Goal: Task Accomplishment & Management: Manage account settings

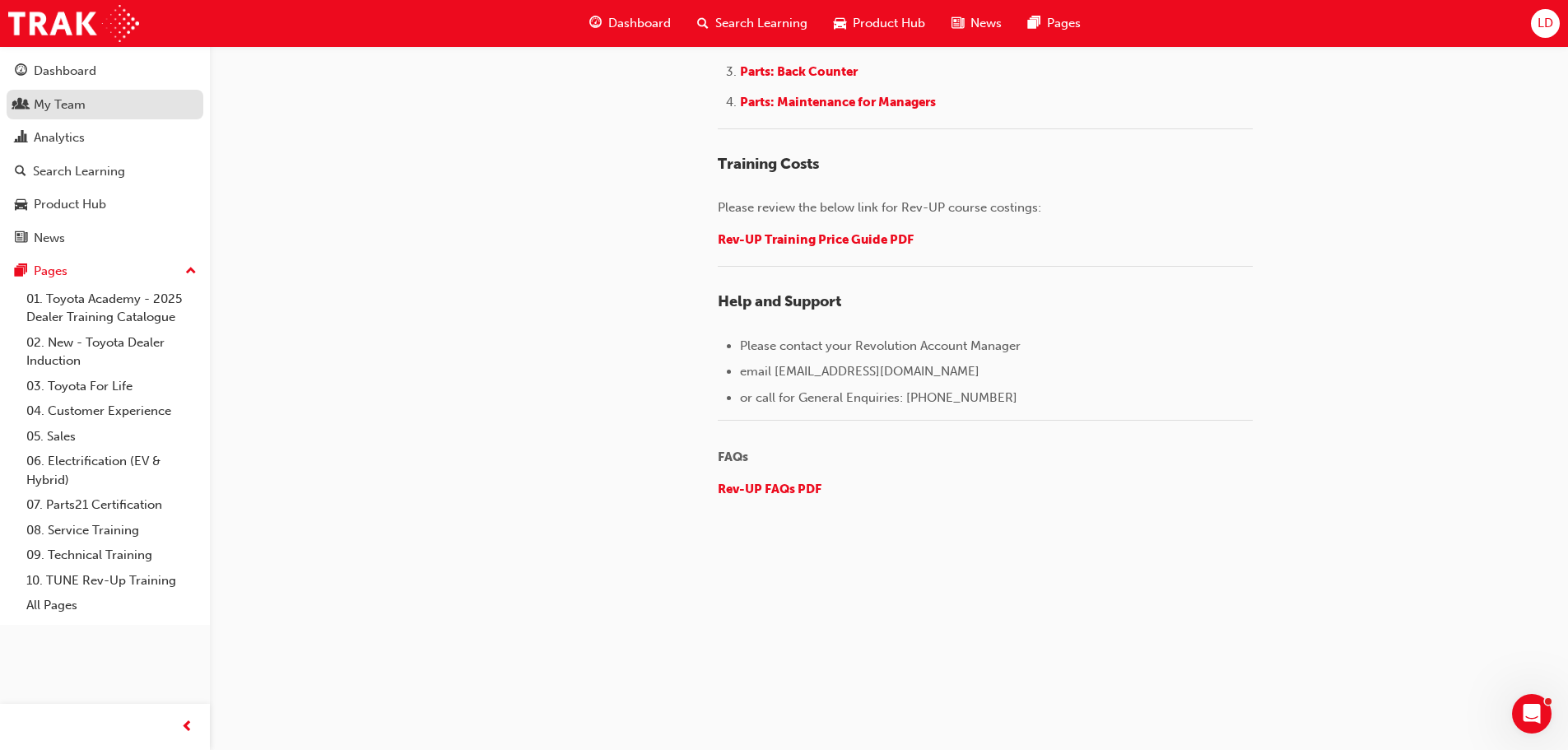
click at [60, 104] on div "My Team" at bounding box center [60, 104] width 52 height 19
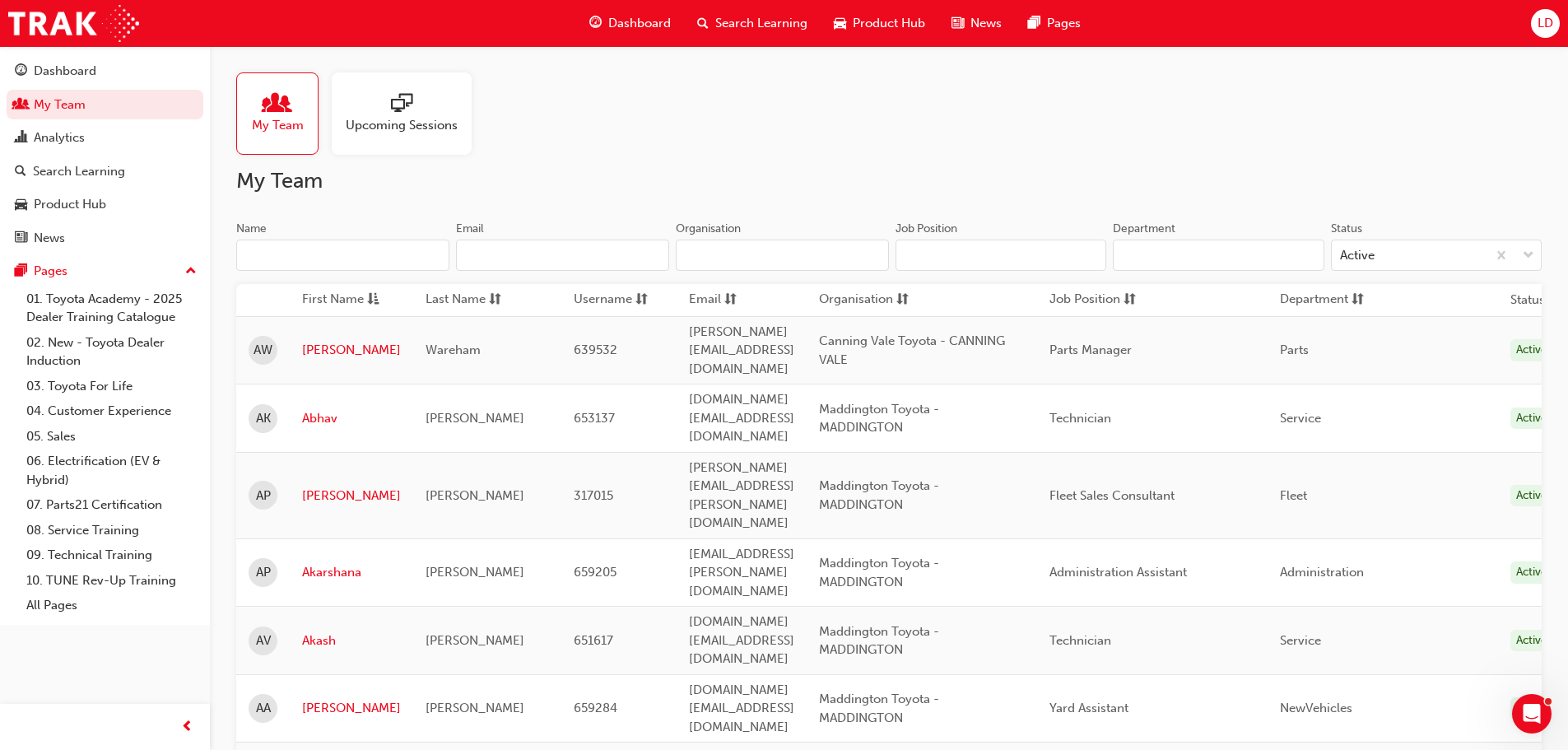
click at [273, 260] on input "Name" at bounding box center [343, 254] width 213 height 31
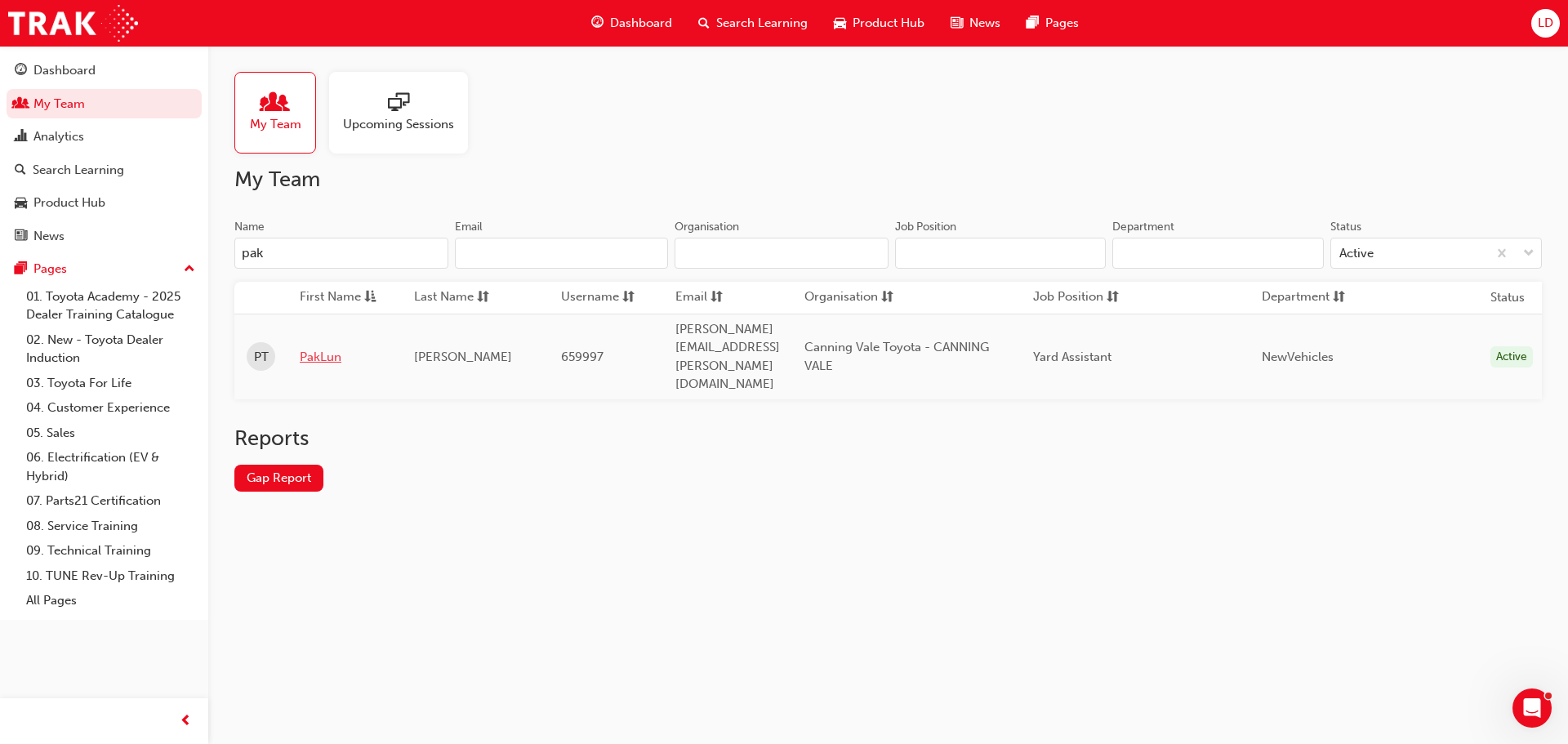
type input "pak"
click at [339, 348] on link "PakLun" at bounding box center [345, 357] width 90 height 19
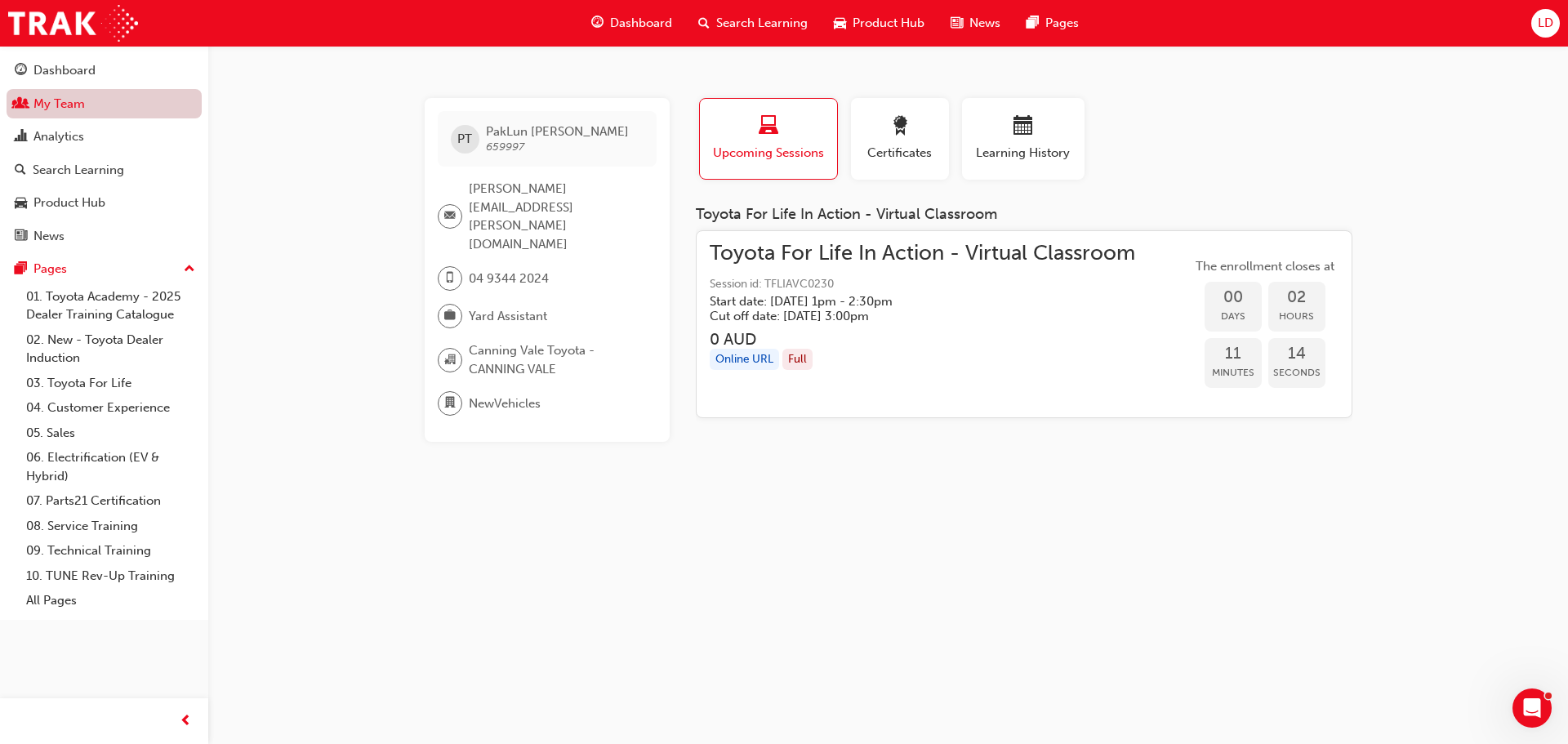
click at [64, 112] on link "My Team" at bounding box center [103, 104] width 195 height 30
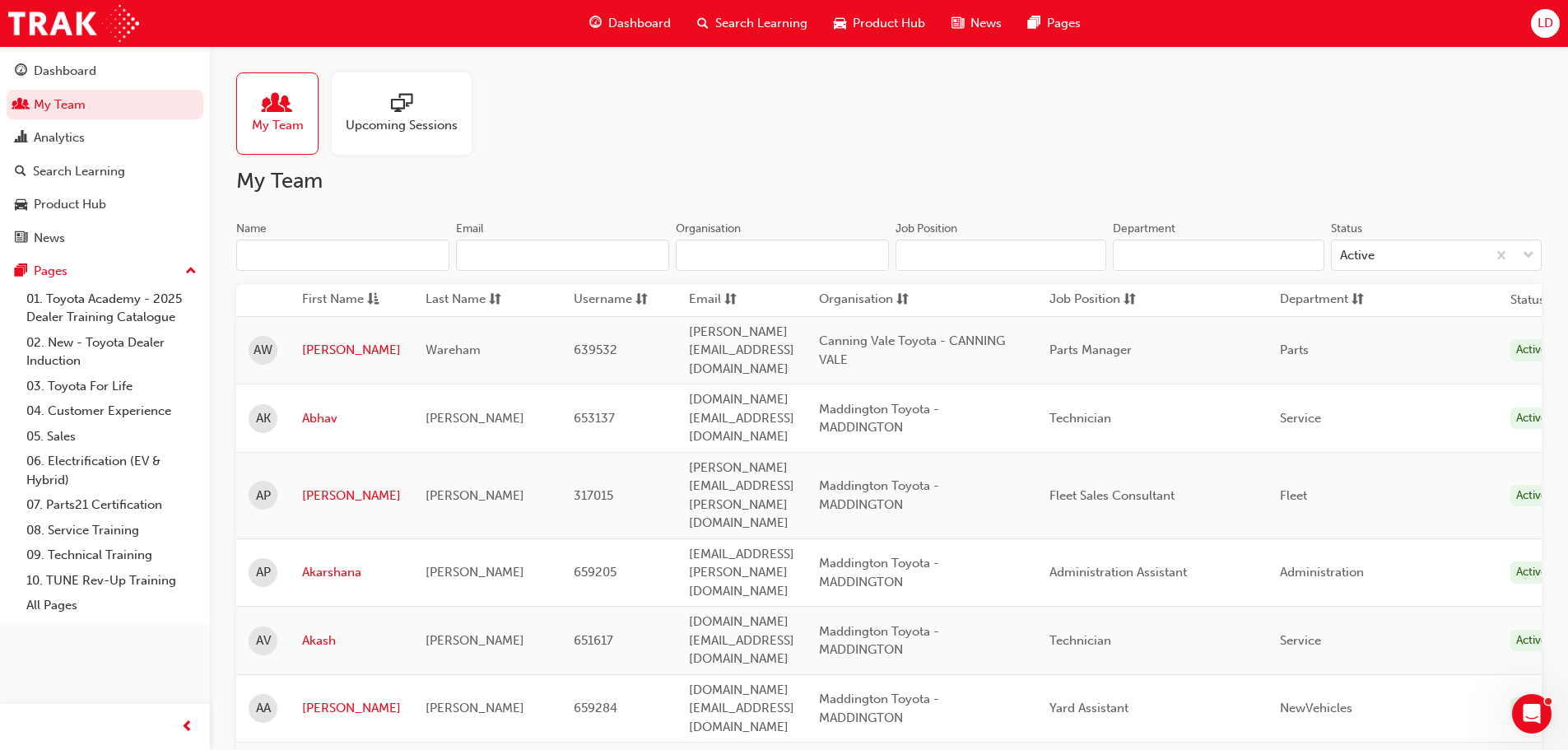
click at [262, 244] on input "Name" at bounding box center [343, 254] width 213 height 31
click at [266, 248] on input "Name" at bounding box center [343, 254] width 213 height 31
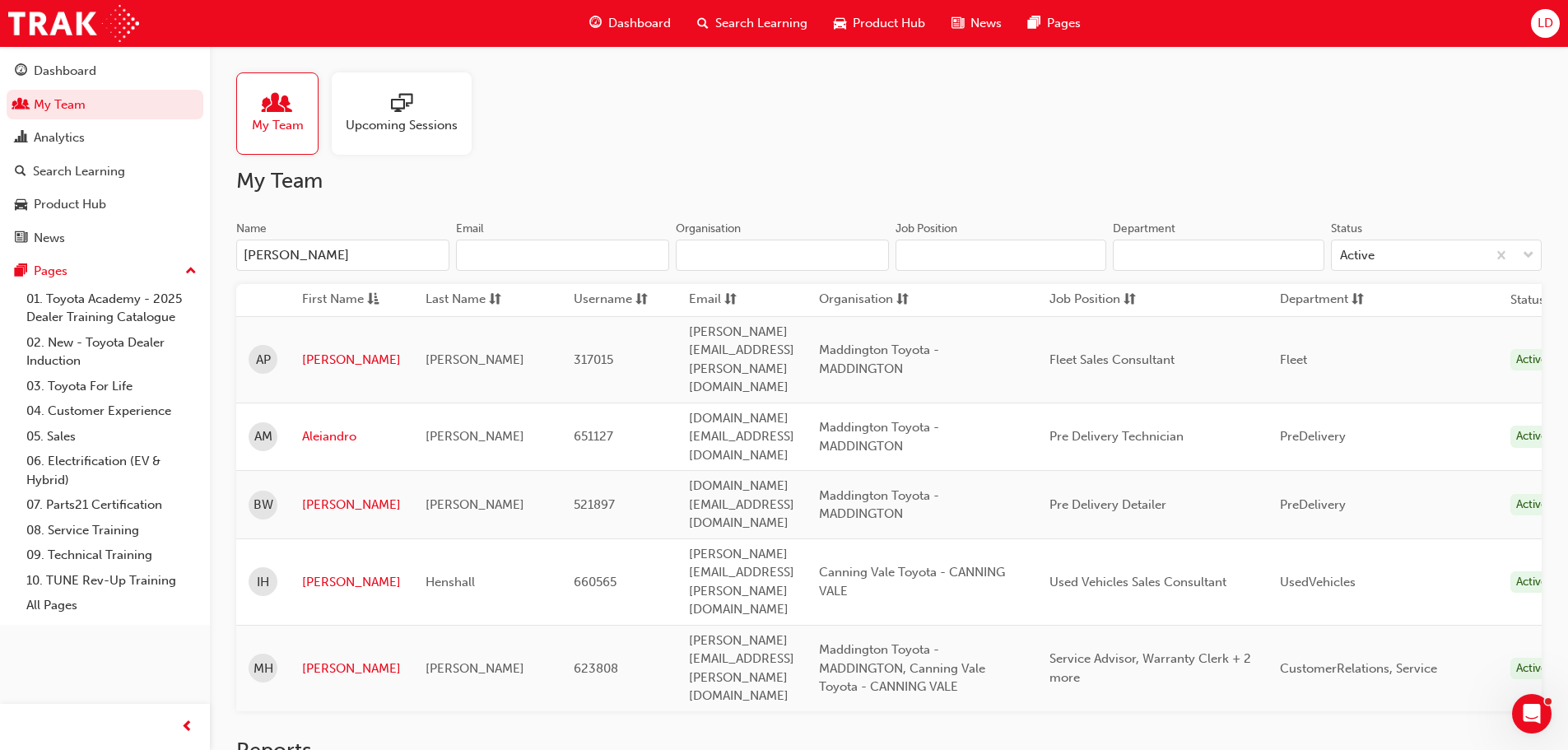
type input "[PERSON_NAME]"
click at [448, 575] on span "Henshall" at bounding box center [450, 582] width 50 height 15
click at [325, 573] on link "[PERSON_NAME]" at bounding box center [351, 582] width 99 height 19
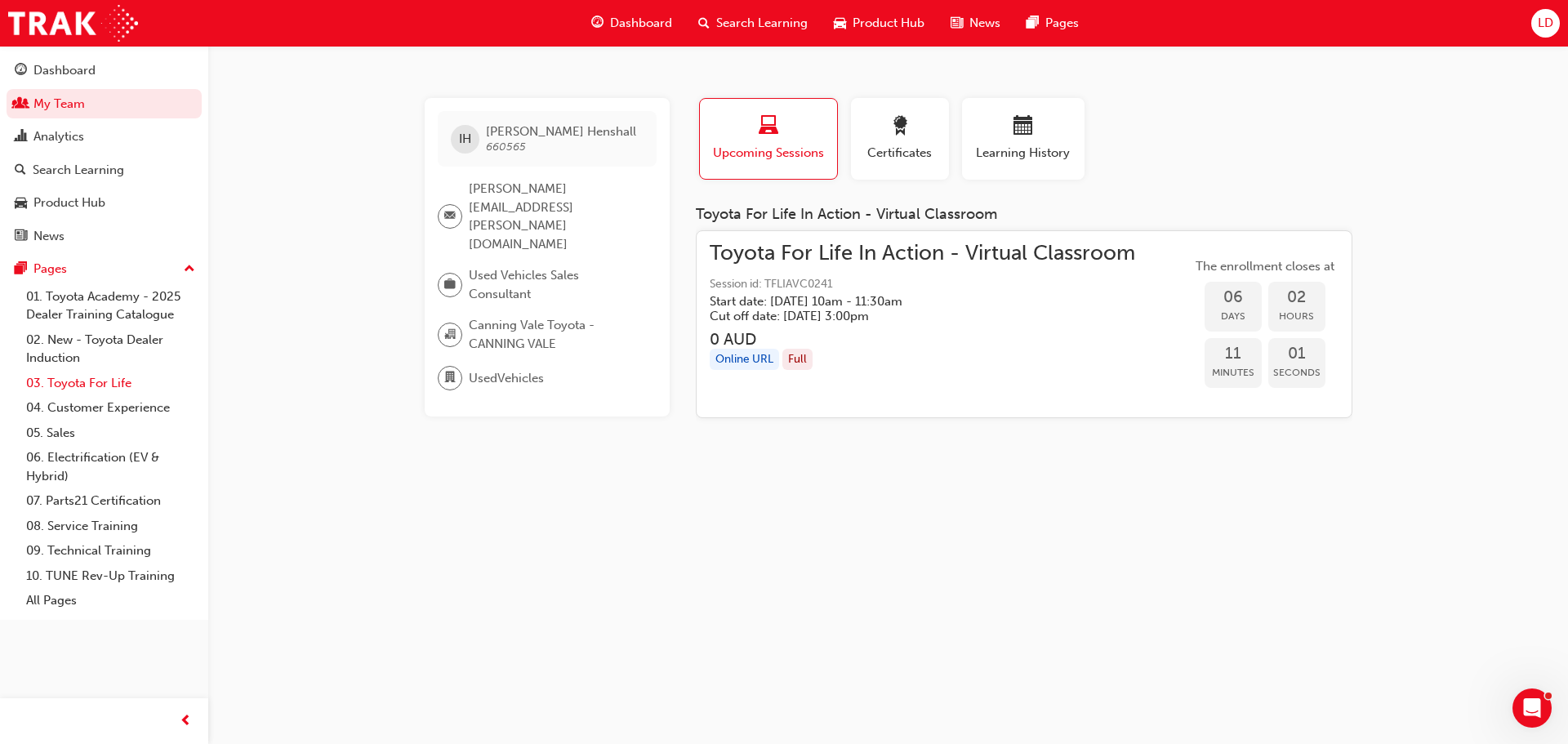
click at [104, 386] on link "03. Toyota For Life" at bounding box center [110, 383] width 182 height 26
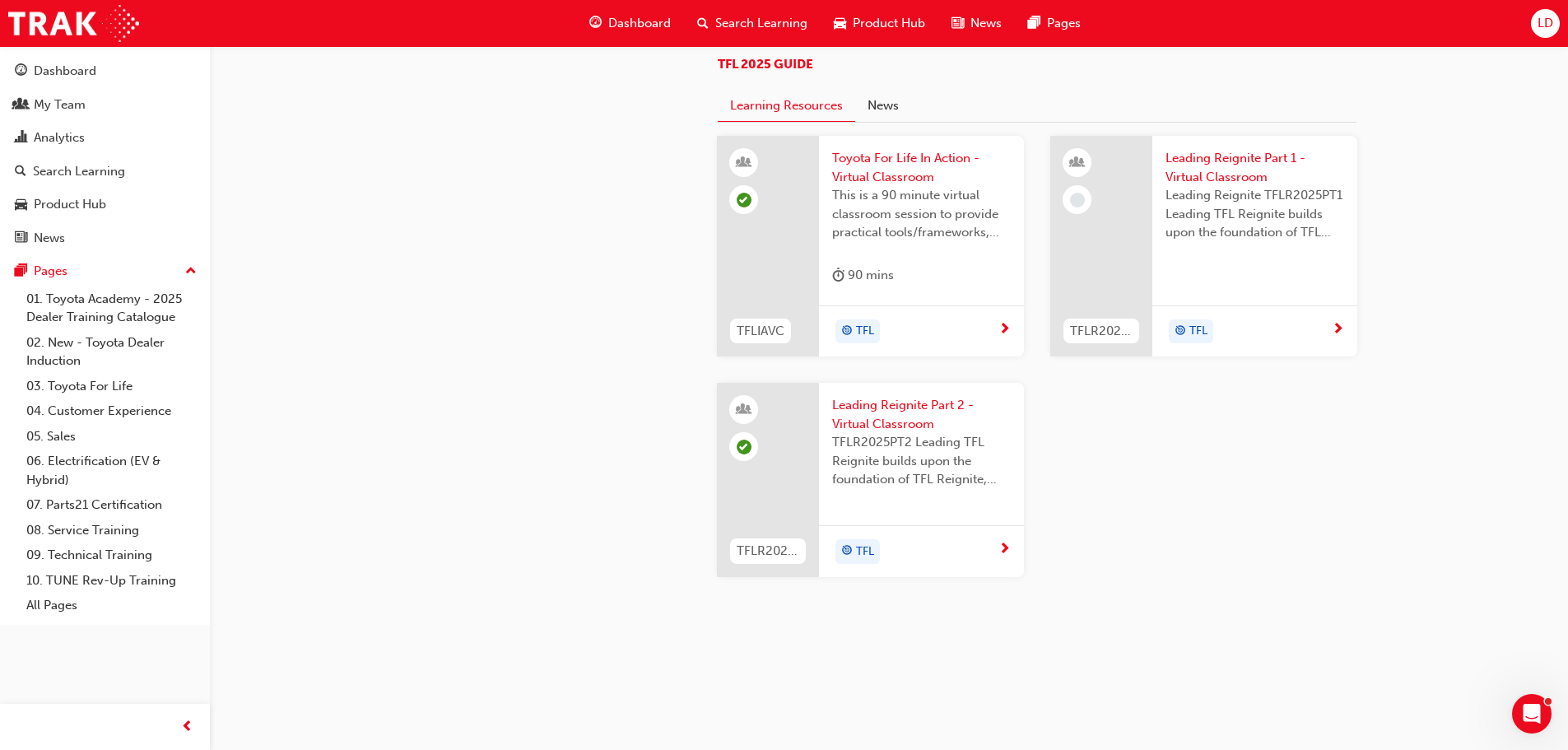
click at [823, 305] on div "Toyota For Life In Action - Virtual Classroom This is a 90 minute virtual class…" at bounding box center [921, 221] width 205 height 170
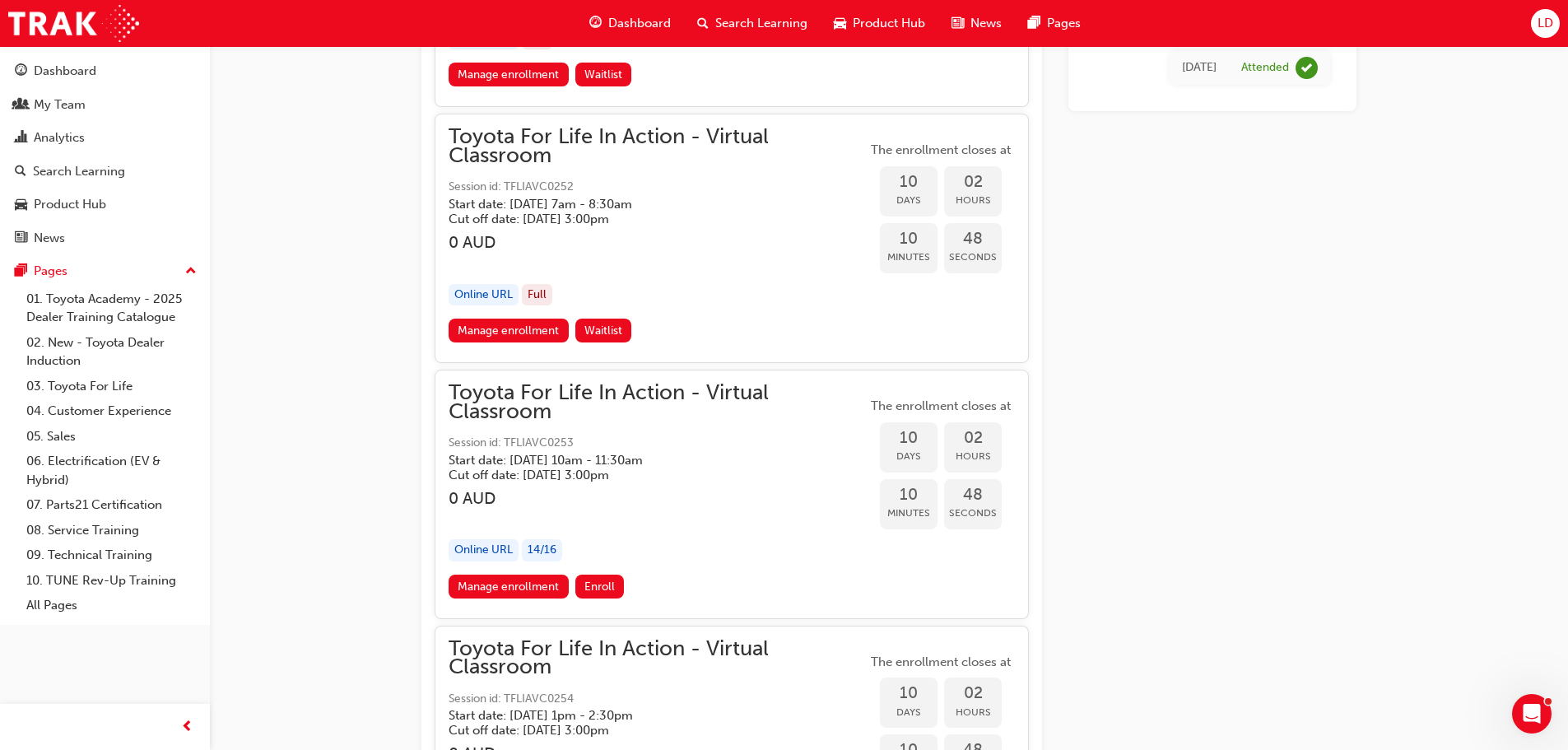
scroll to position [6696, 0]
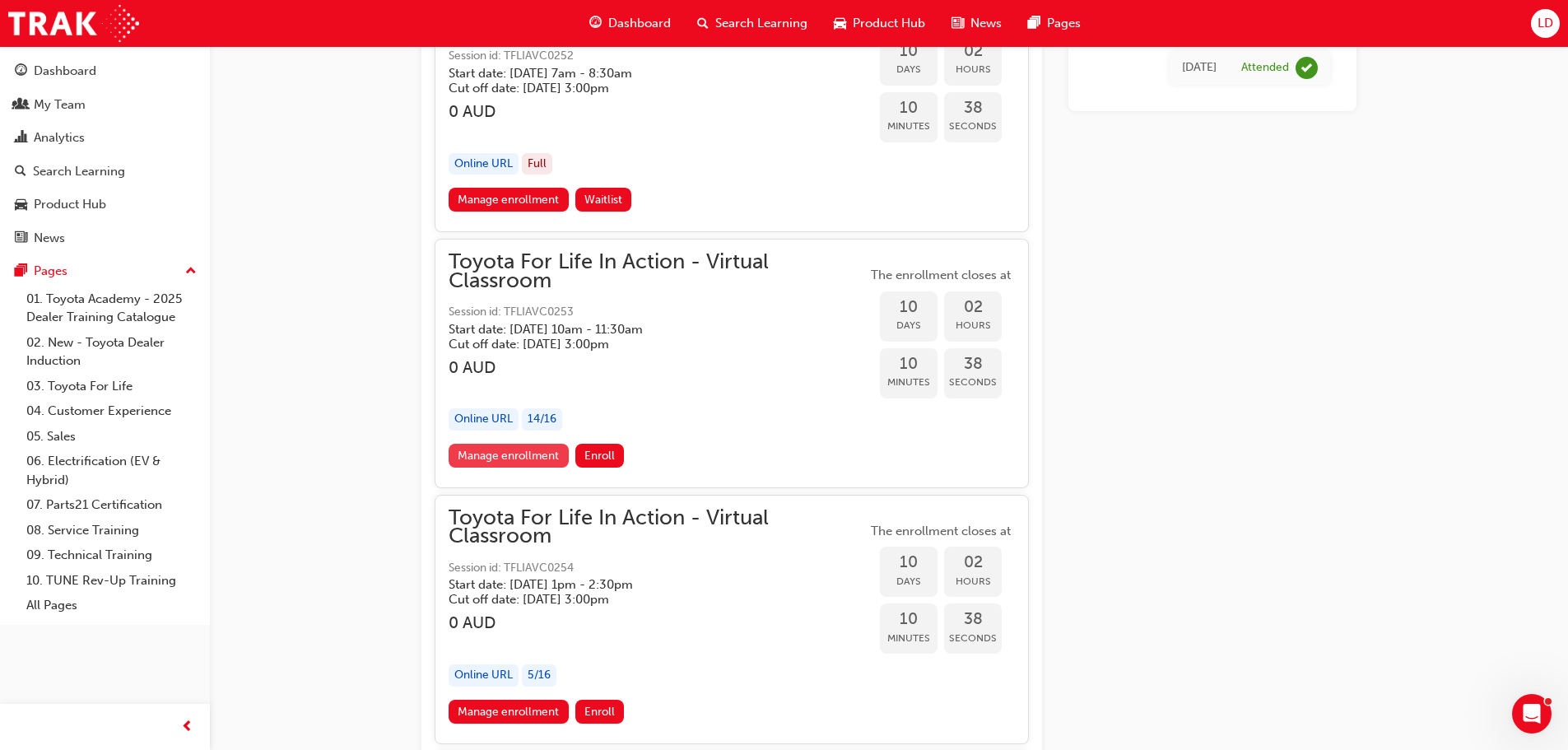
click at [499, 464] on link "Manage enrollment" at bounding box center [508, 456] width 120 height 24
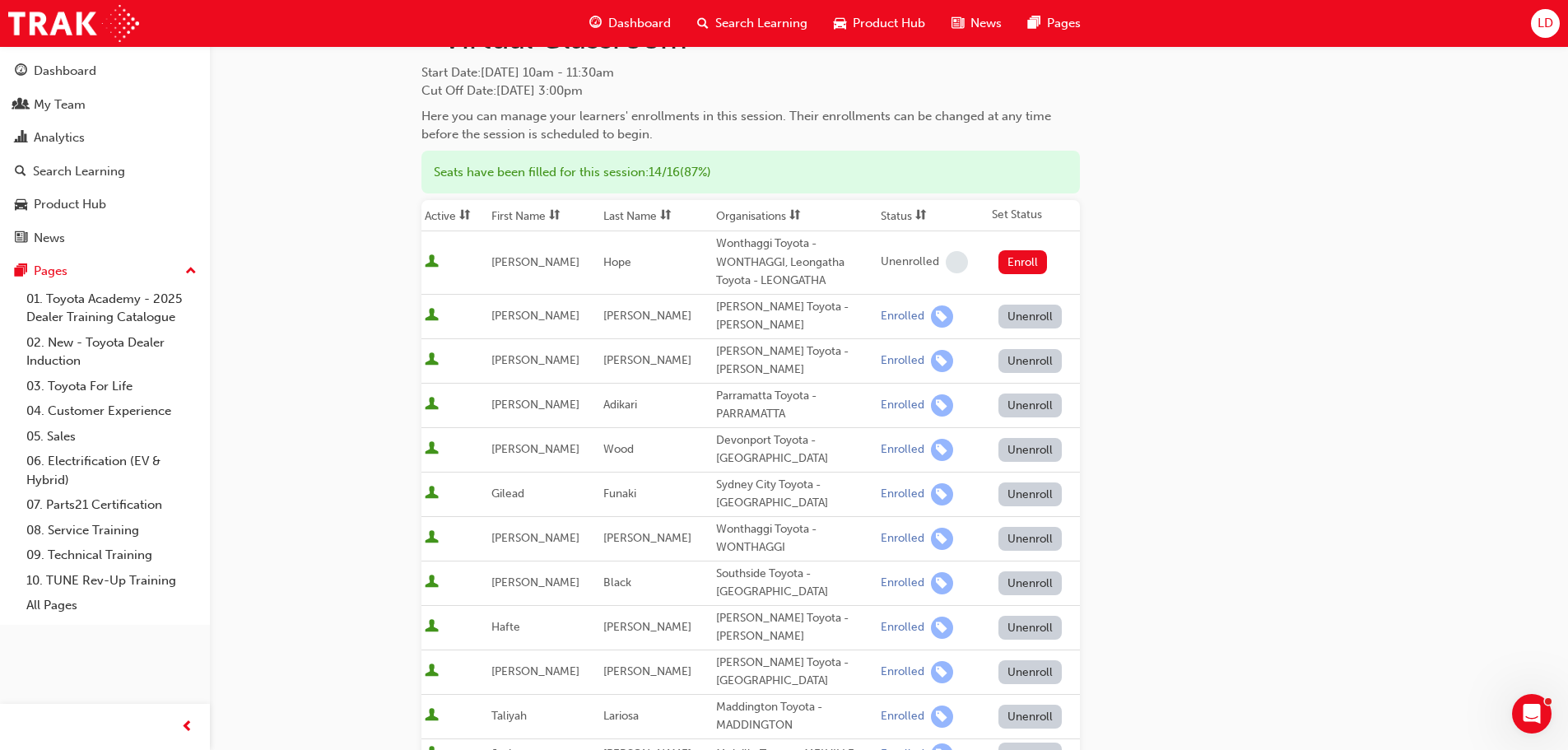
scroll to position [412, 0]
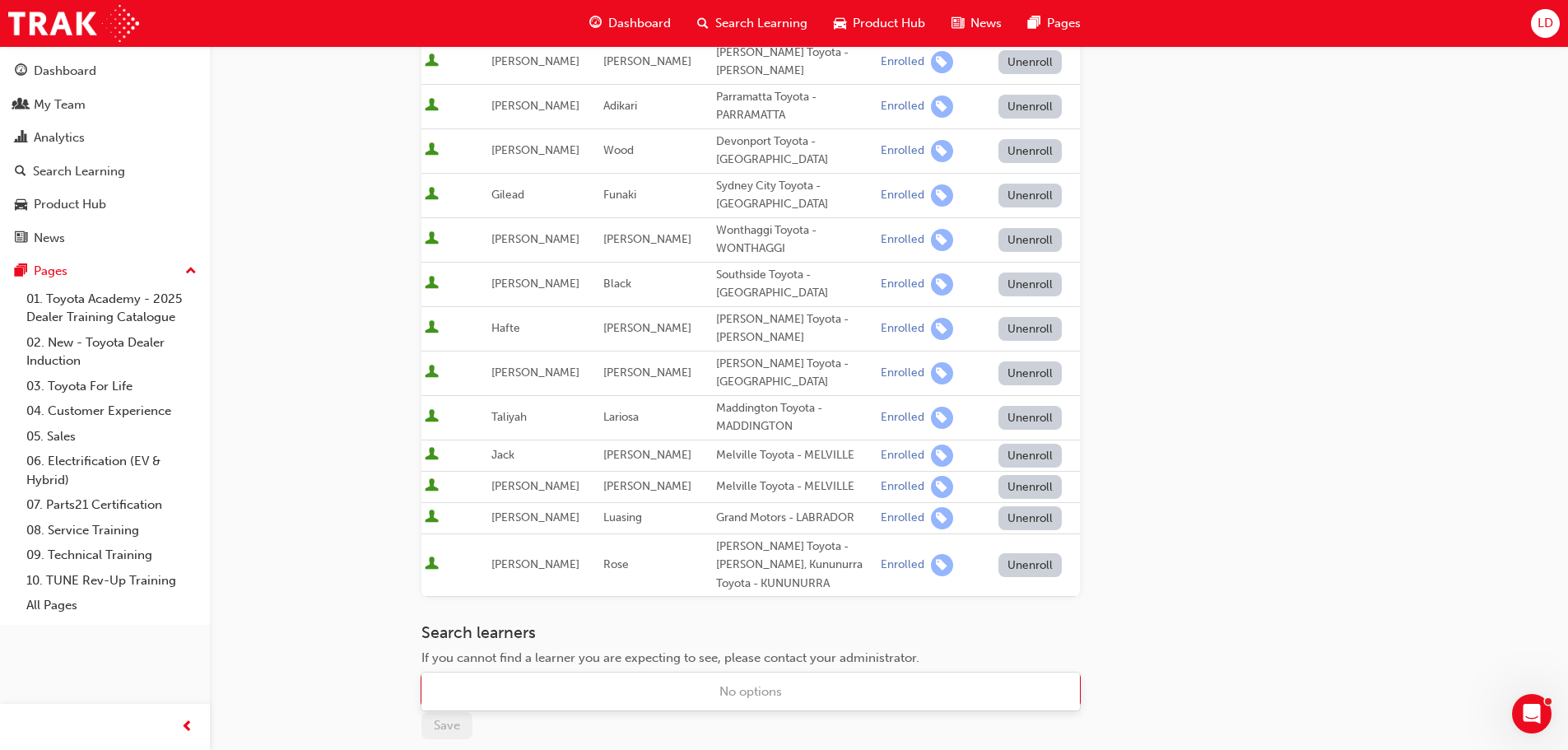
click at [560, 676] on div "Name" at bounding box center [738, 690] width 632 height 28
type input "[PERSON_NAME]"
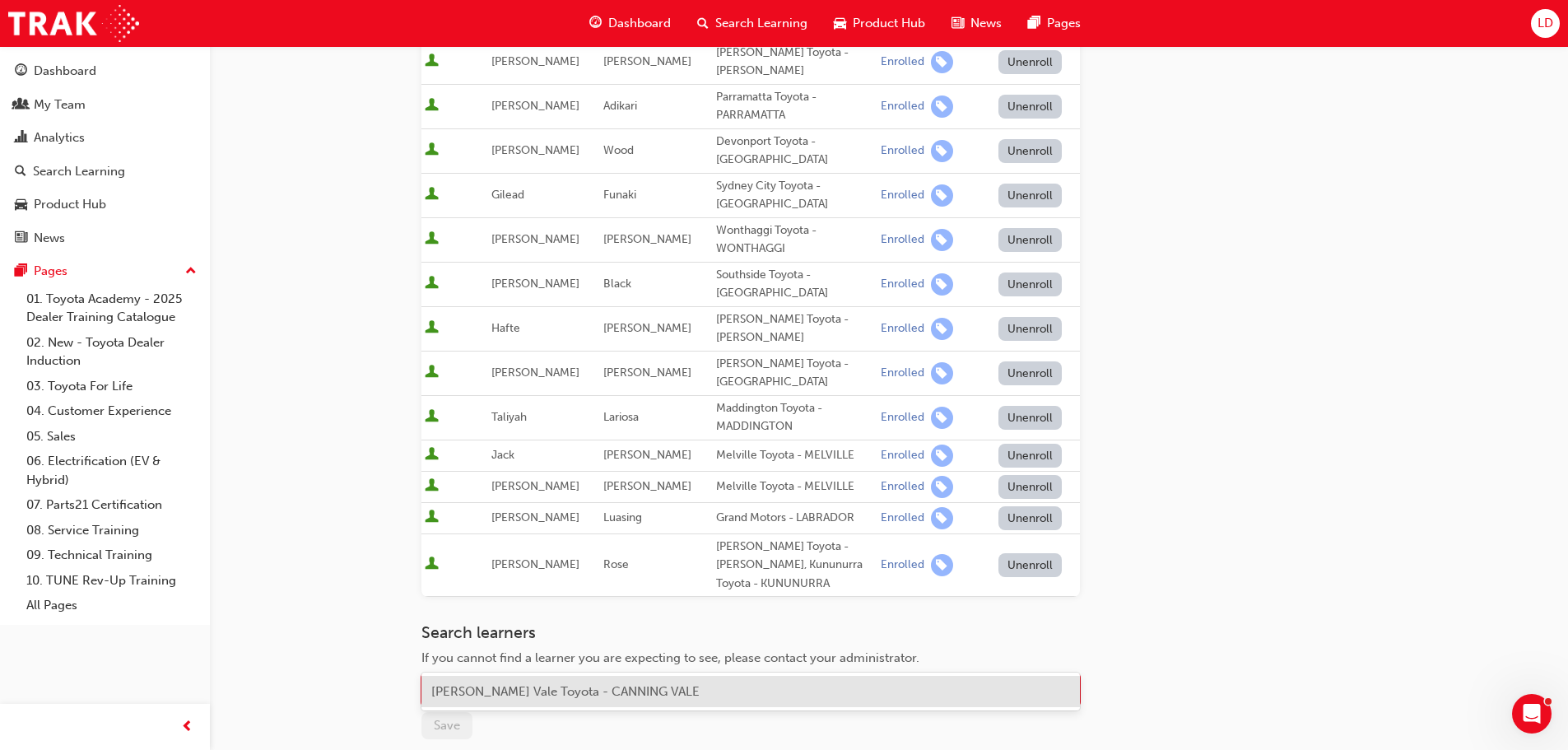
click at [534, 684] on span "[PERSON_NAME] Vale Toyota - CANNING VALE" at bounding box center [566, 691] width 269 height 15
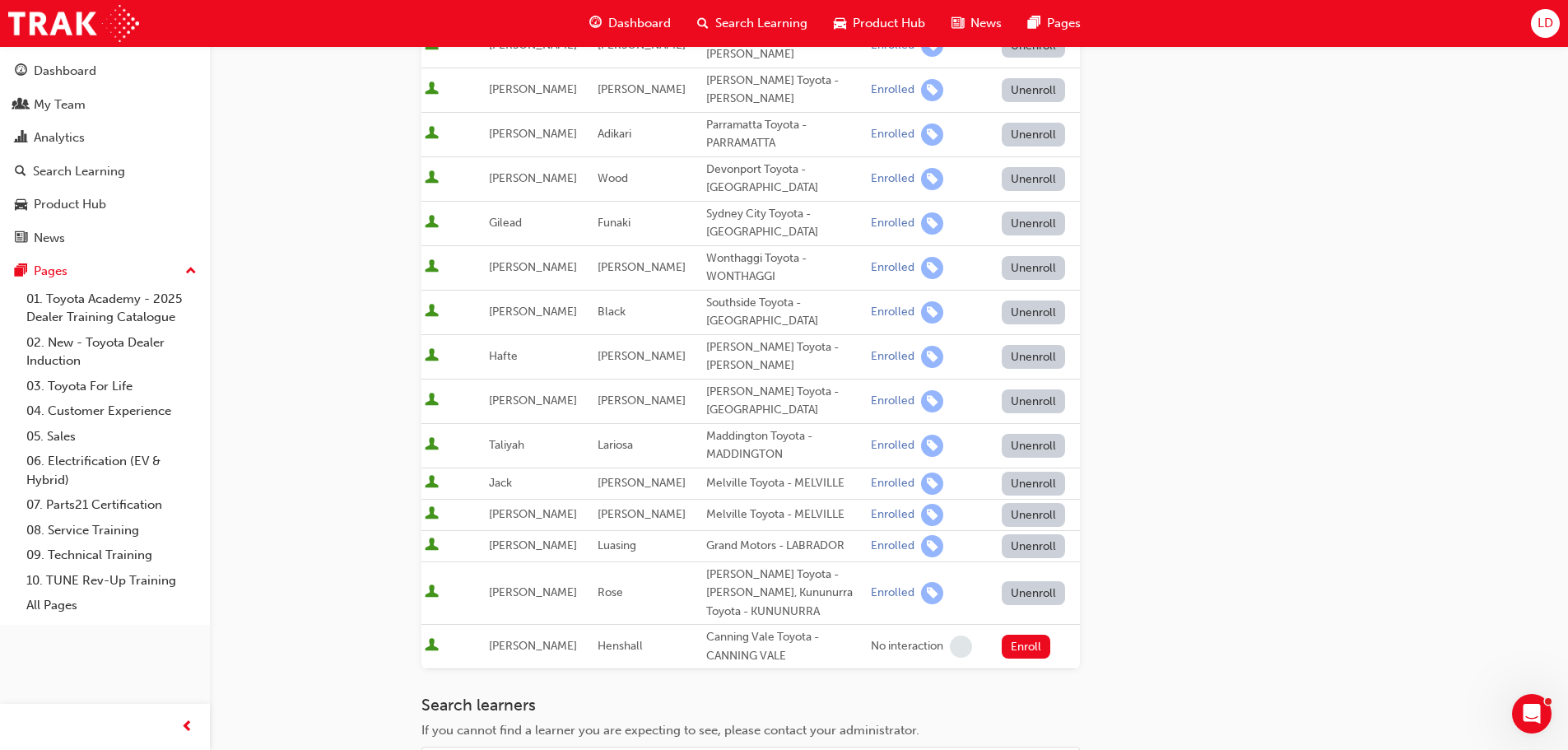
scroll to position [577, 0]
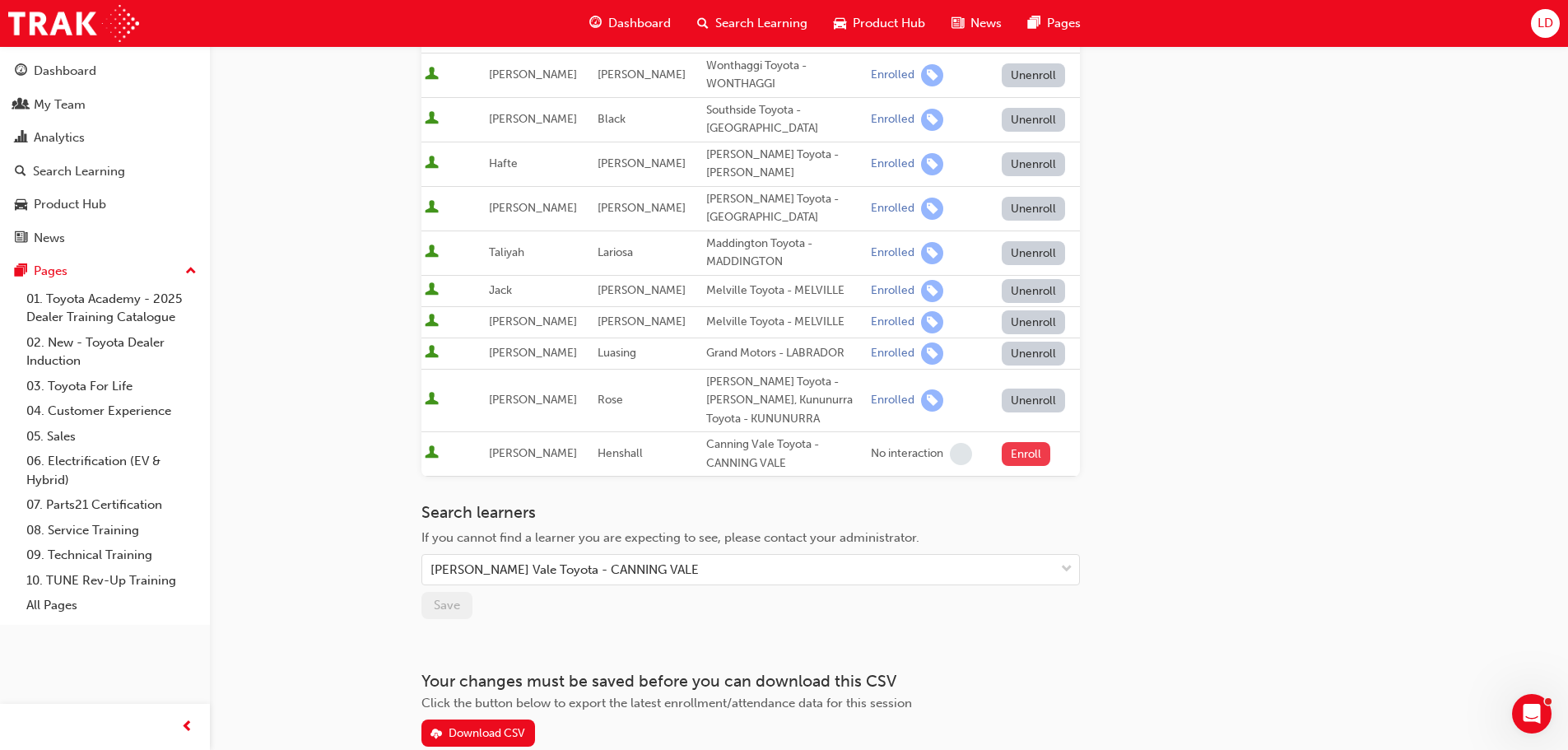
click at [1023, 442] on button "Enroll" at bounding box center [1026, 454] width 50 height 24
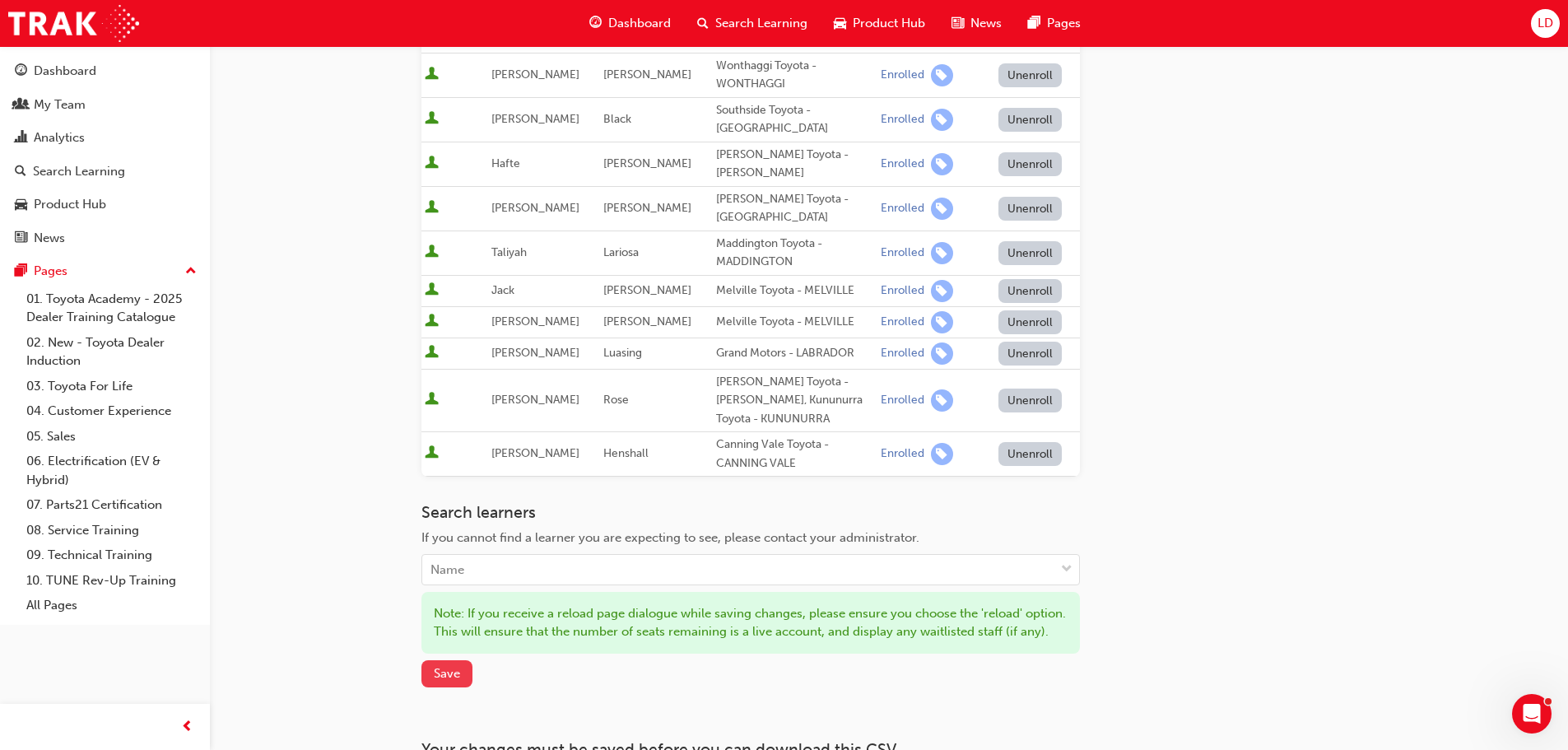
click at [442, 666] on span "Save" at bounding box center [447, 673] width 27 height 15
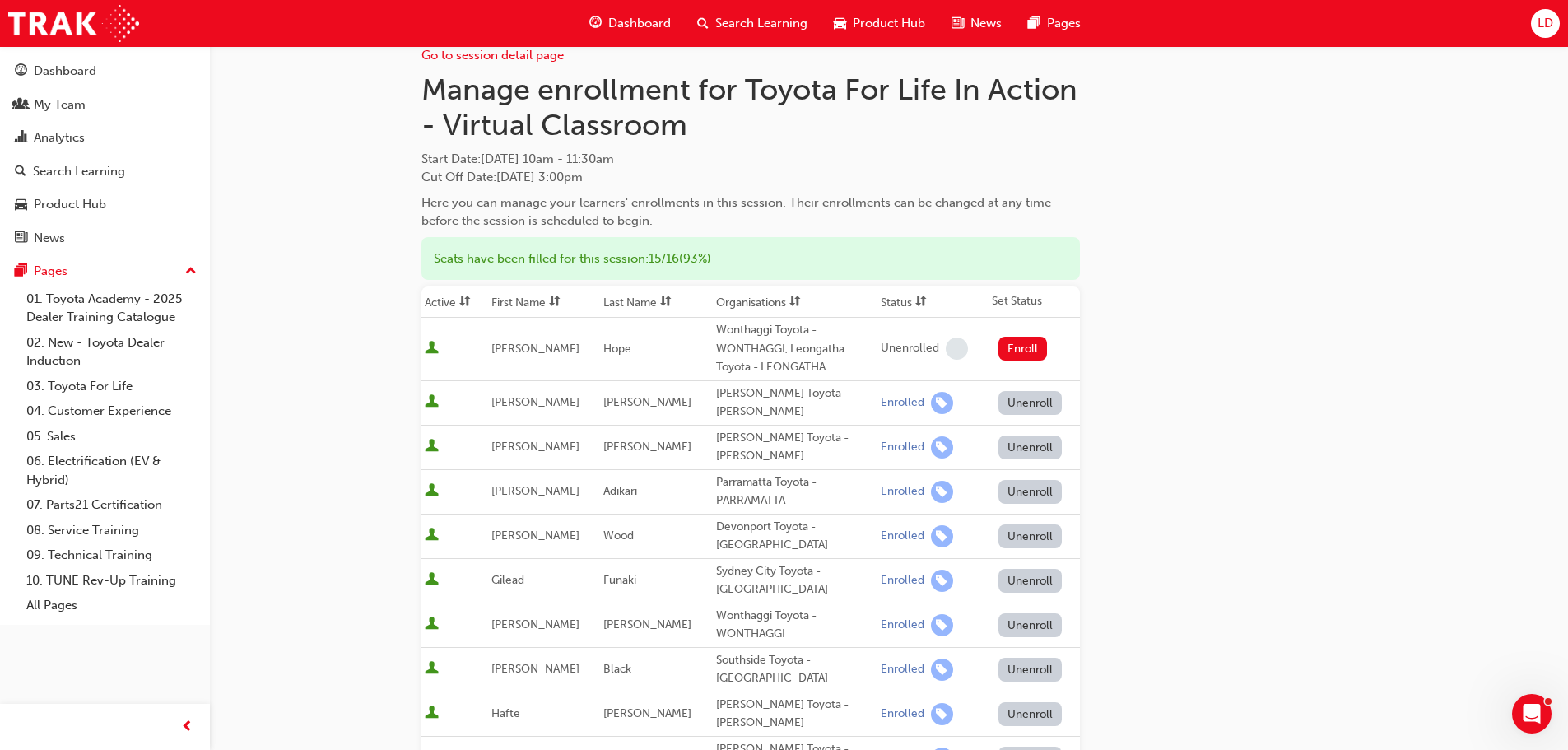
scroll to position [0, 0]
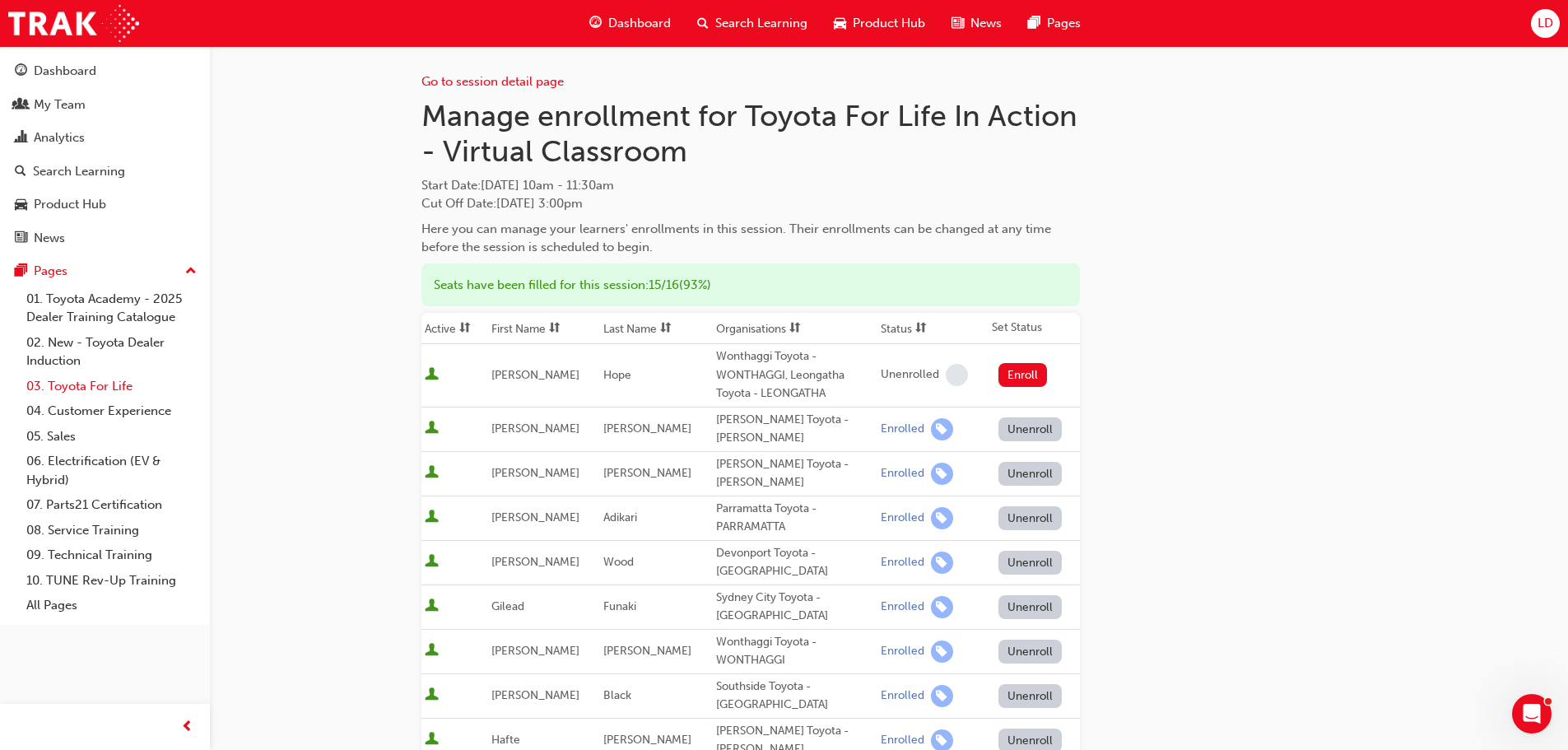
click at [96, 382] on link "03. Toyota For Life" at bounding box center [111, 386] width 183 height 26
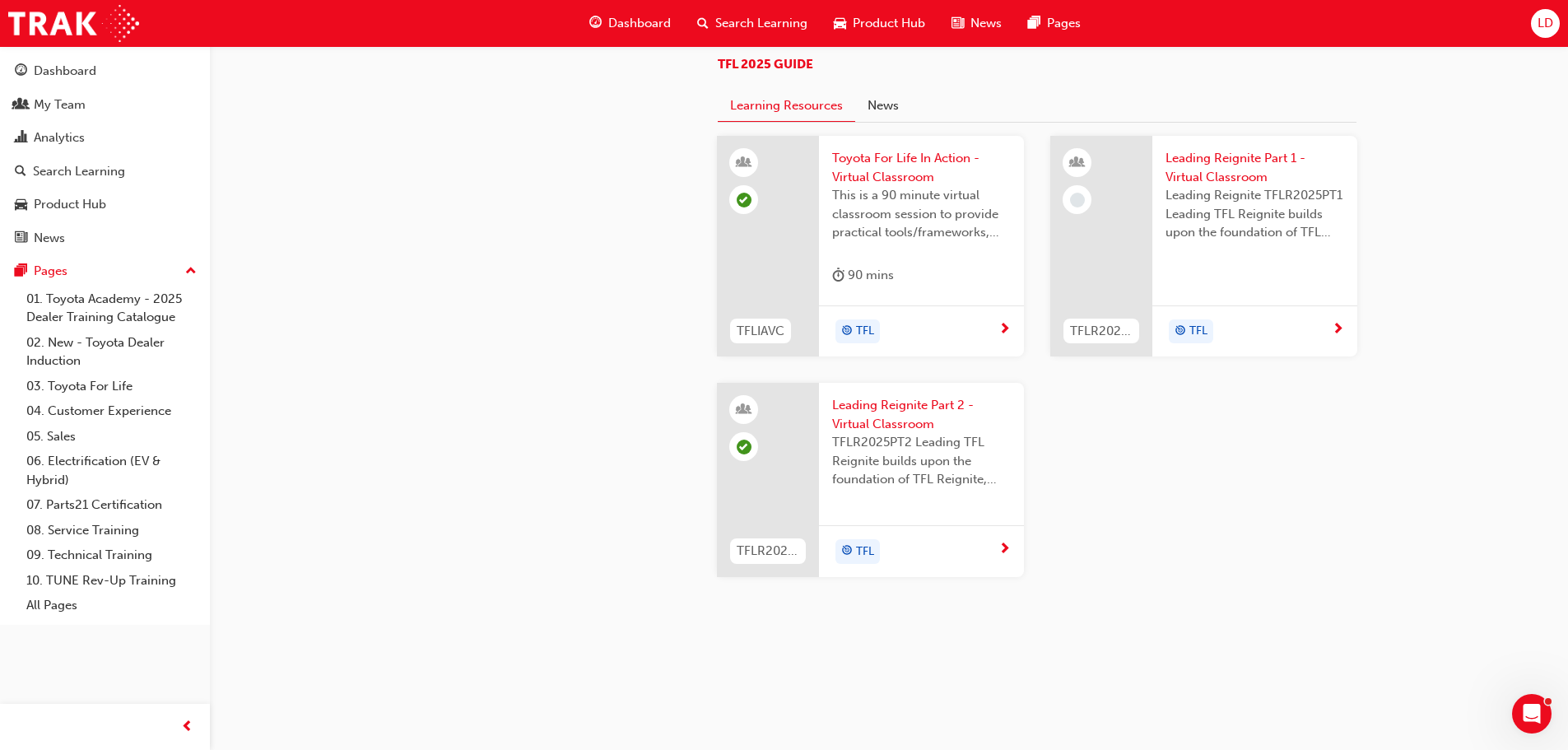
scroll to position [1399, 0]
click at [913, 242] on span "This is a 90 minute virtual classroom session to provide practical tools/framew…" at bounding box center [921, 214] width 179 height 56
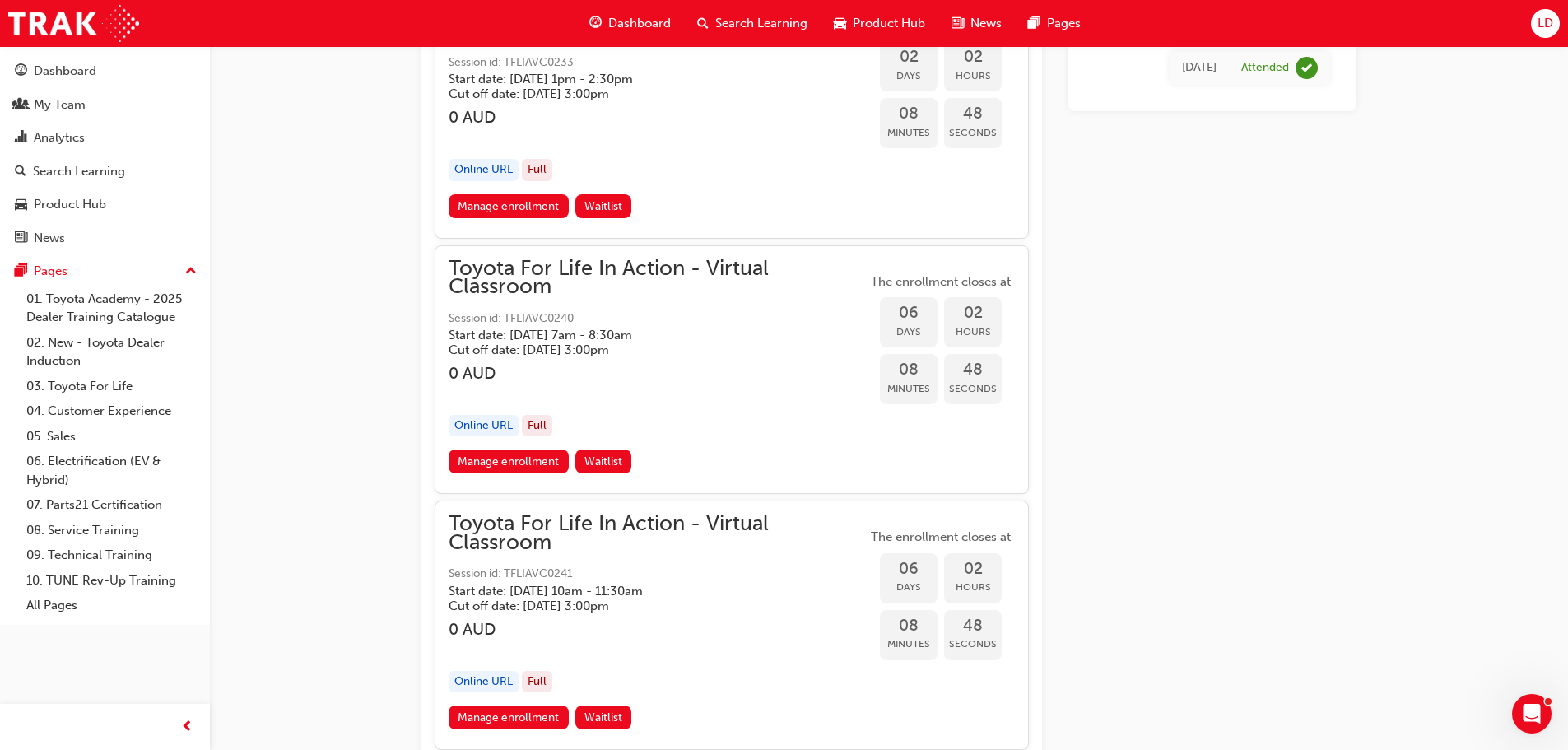
scroll to position [3445, 0]
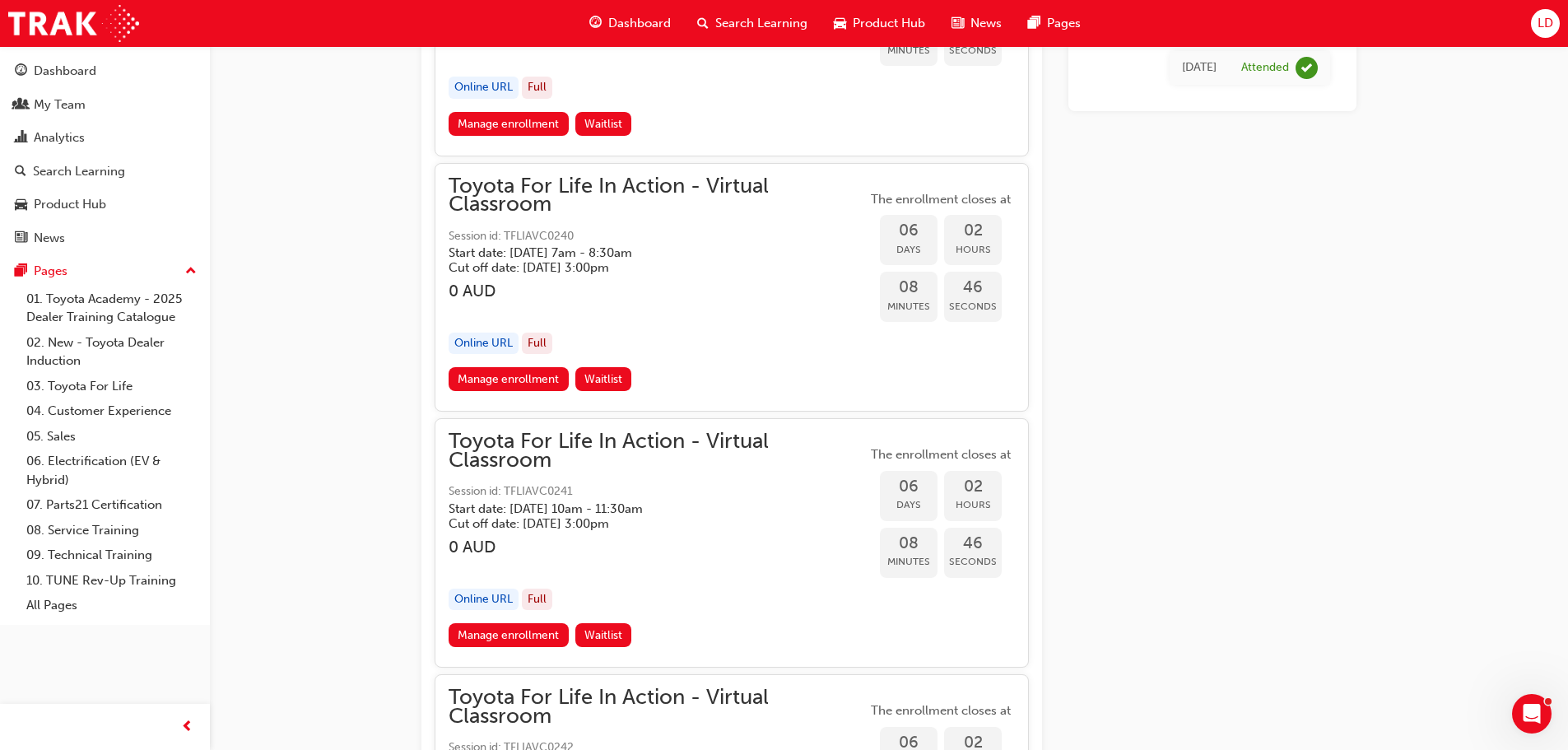
click at [475, 648] on div "Manage enrollment Waitlist" at bounding box center [731, 638] width 567 height 30
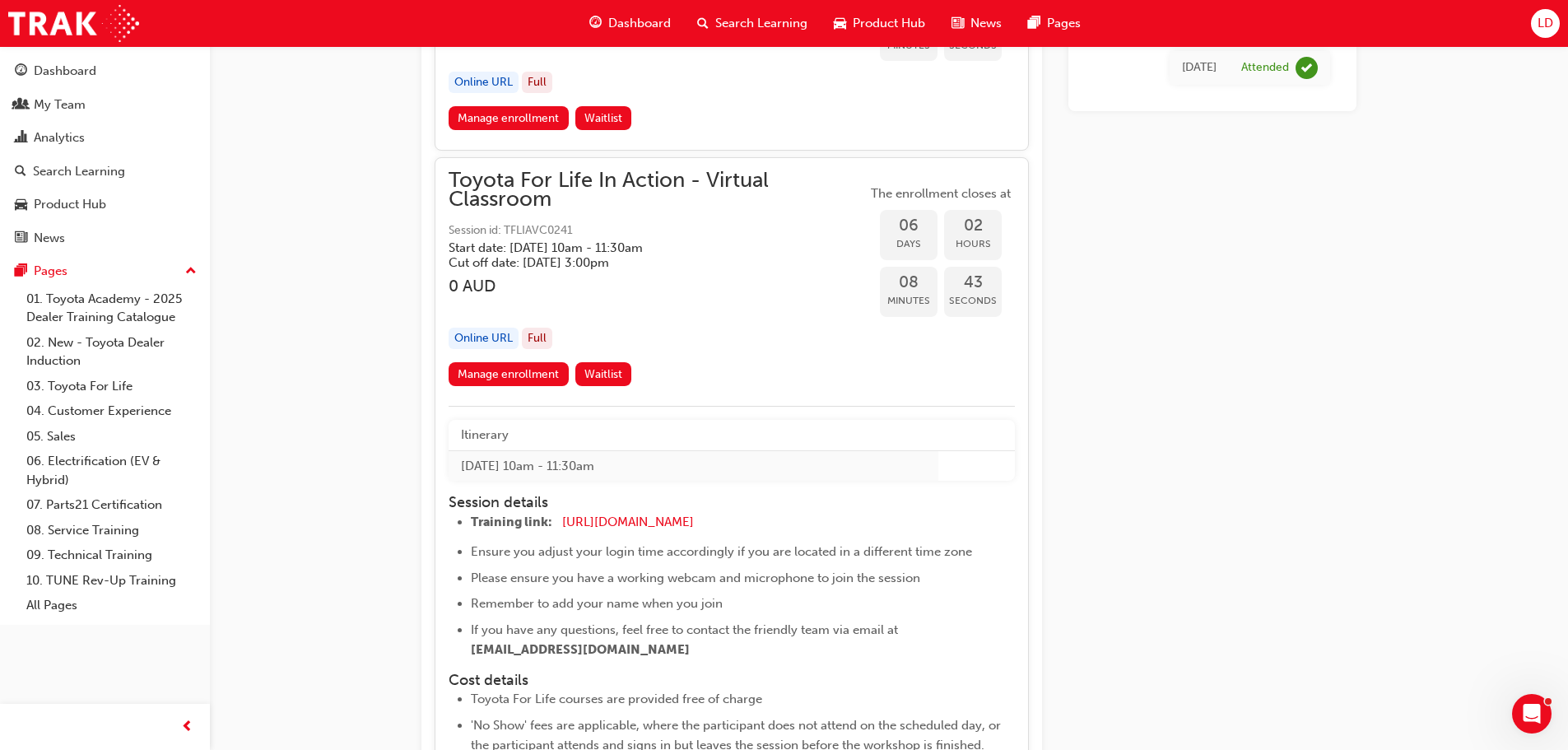
scroll to position [3857, 0]
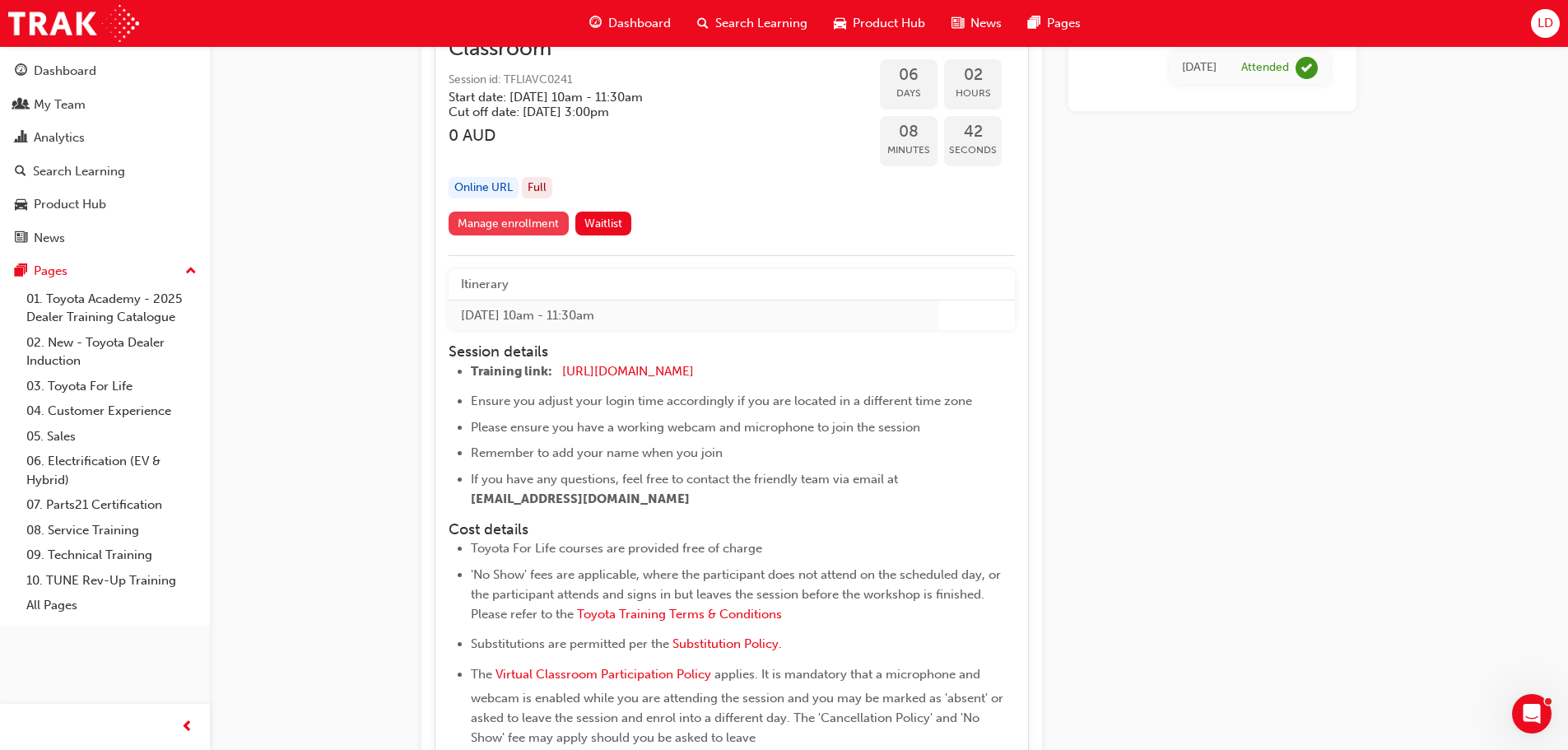
click at [531, 232] on link "Manage enrollment" at bounding box center [508, 223] width 120 height 24
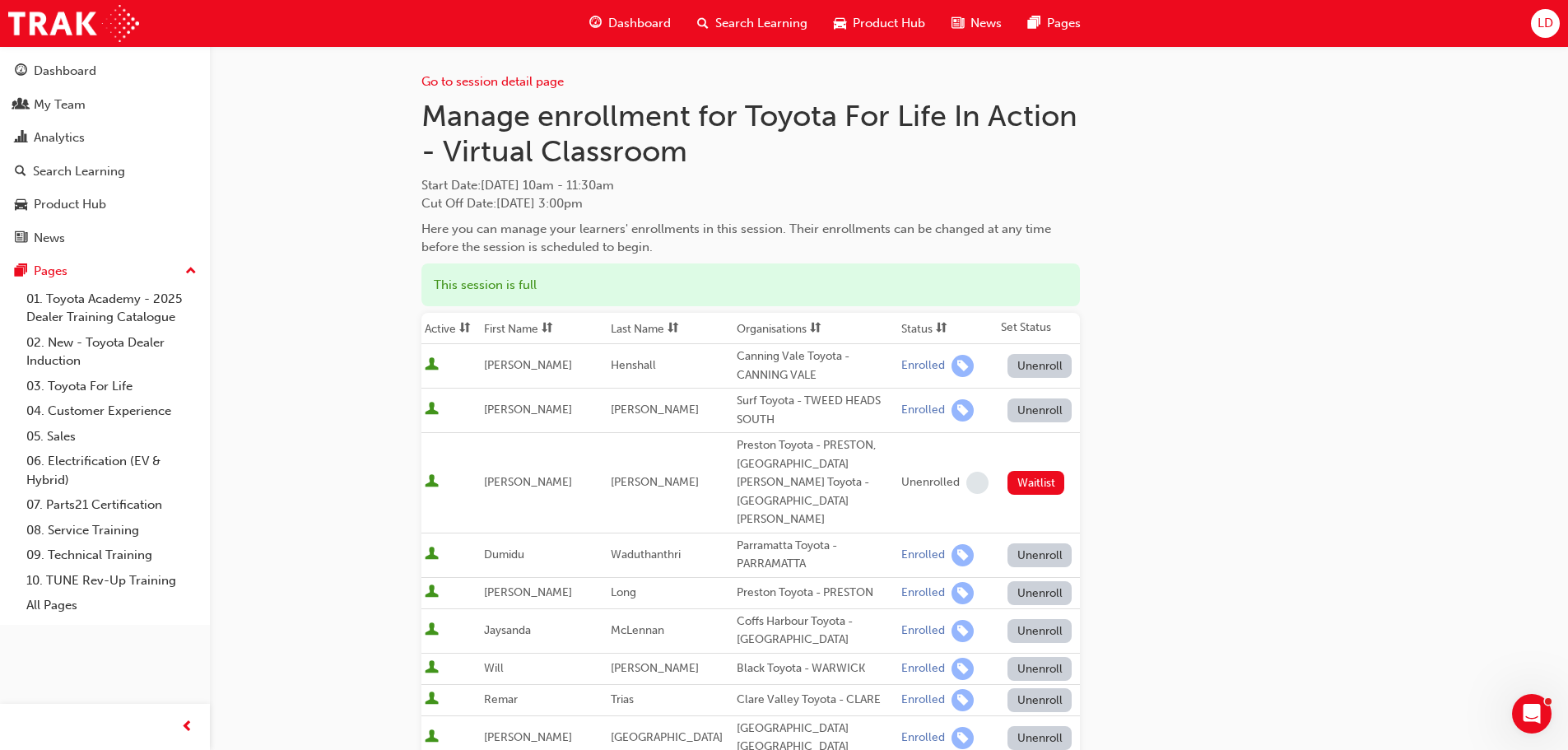
click at [1046, 361] on button "Unenroll" at bounding box center [1039, 366] width 64 height 24
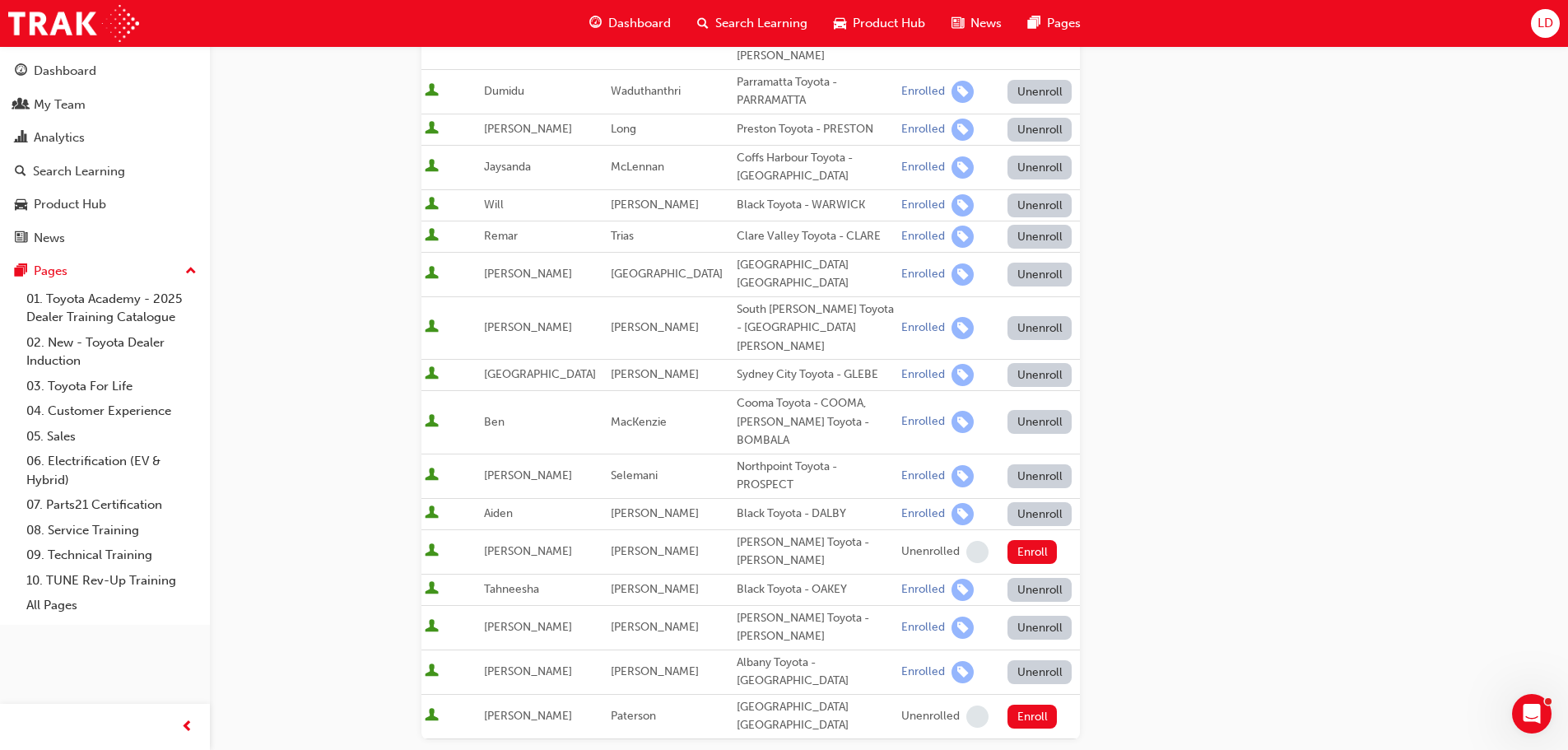
scroll to position [658, 0]
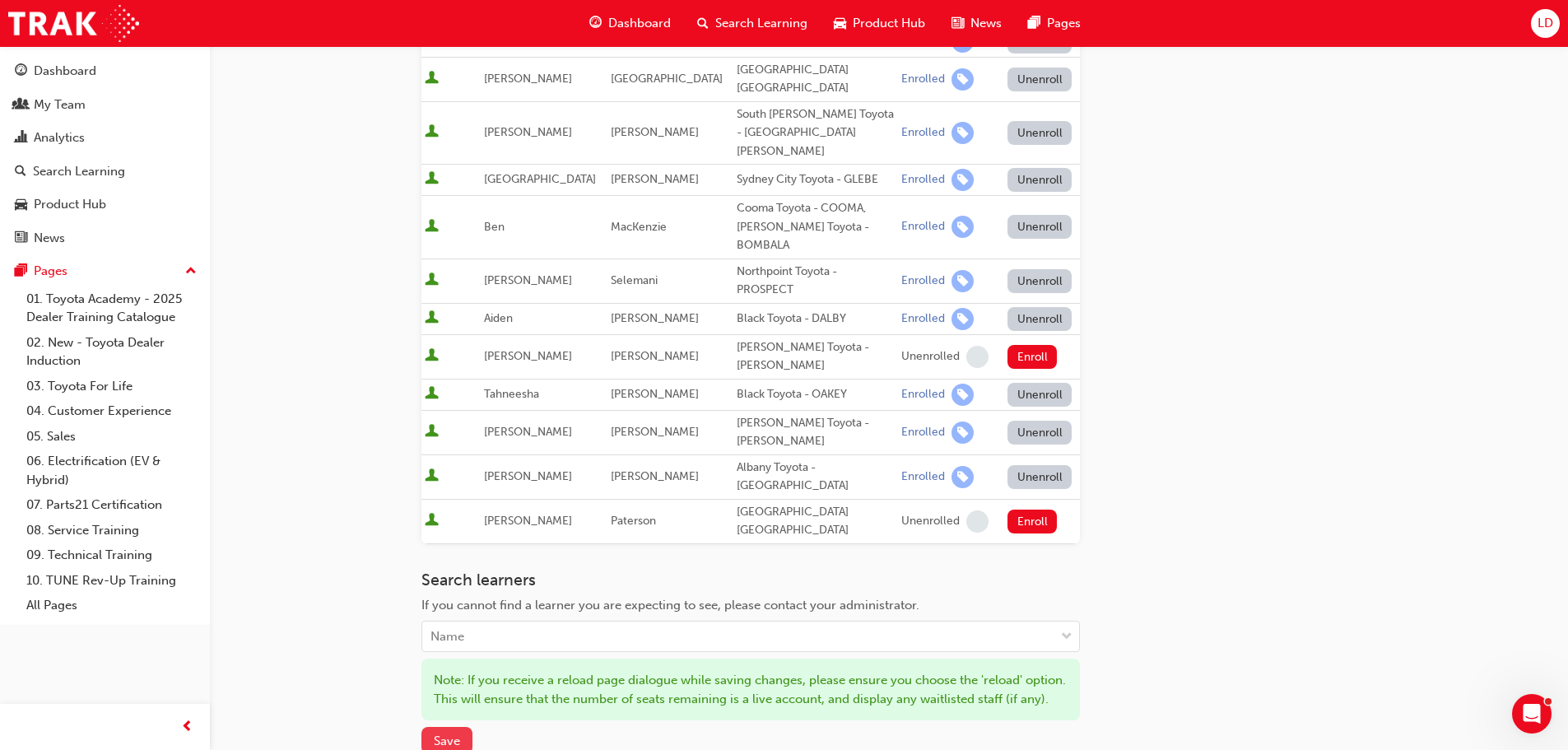
click at [458, 733] on span "Save" at bounding box center [447, 740] width 27 height 15
